Goal: Contribute content: Add original content to the website for others to see

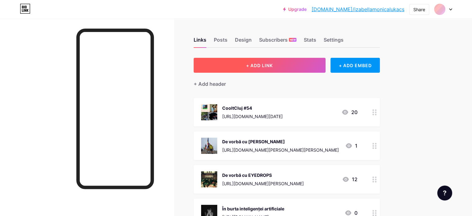
click at [273, 67] on span "+ ADD LINK" at bounding box center [259, 65] width 27 height 5
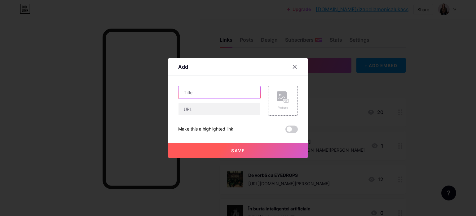
click at [181, 92] on input "text" at bounding box center [220, 92] width 82 height 12
type input "Interviu Happening"
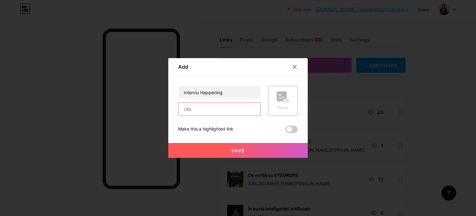
drag, startPoint x: 202, startPoint y: 110, endPoint x: 205, endPoint y: 115, distance: 5.5
click at [202, 110] on input "text" at bounding box center [220, 109] width 82 height 12
paste input "[URL][DOMAIN_NAME][PERSON_NAME]"
type input "[URL][DOMAIN_NAME][PERSON_NAME]"
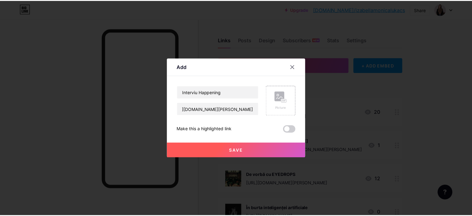
scroll to position [0, 0]
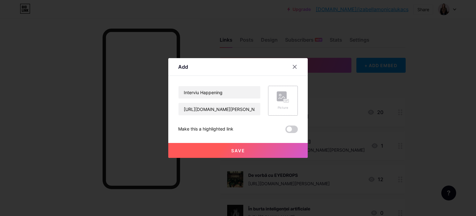
click at [285, 106] on div "Picture" at bounding box center [283, 107] width 12 height 5
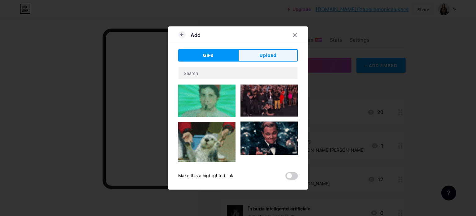
click at [260, 53] on span "Upload" at bounding box center [268, 55] width 17 height 7
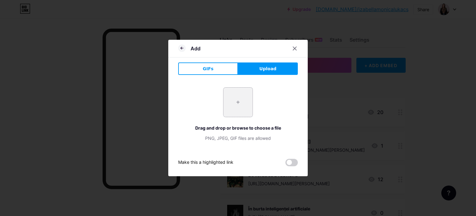
click at [241, 106] on input "file" at bounding box center [238, 101] width 29 height 29
type input "C:\fakepath\La-ce-newslettere-ne-mai-abonam.jpg"
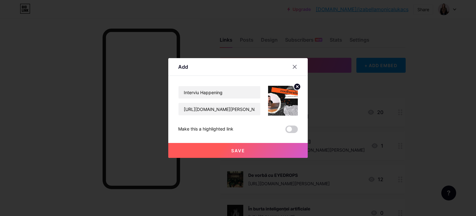
click at [242, 148] on span "Save" at bounding box center [238, 150] width 14 height 5
